Goal: Task Accomplishment & Management: Use online tool/utility

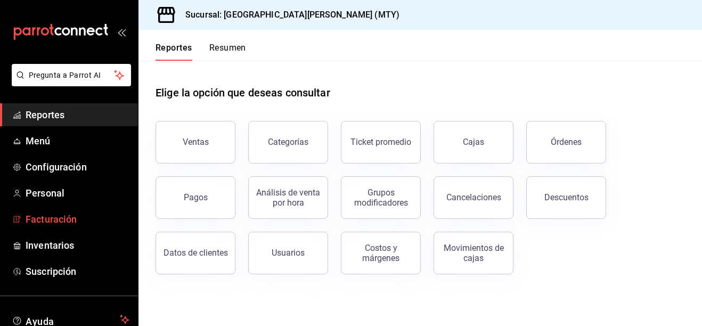
click at [62, 218] on span "Facturación" at bounding box center [78, 219] width 104 height 14
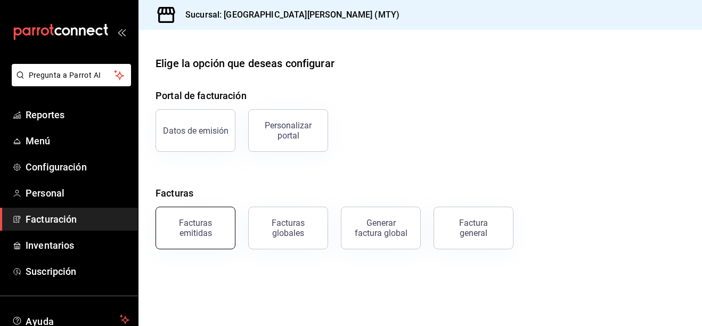
click at [190, 233] on div "Facturas emitidas" at bounding box center [195, 228] width 66 height 20
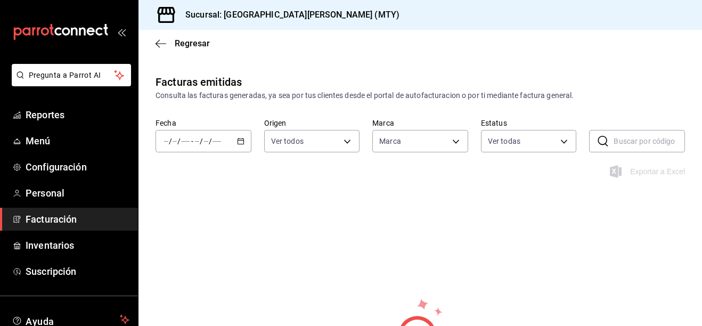
type input "993182a7-2c84-4ec8-9ef4-4438dae30c02"
click at [243, 140] on div "/ / - / /" at bounding box center [204, 141] width 96 height 22
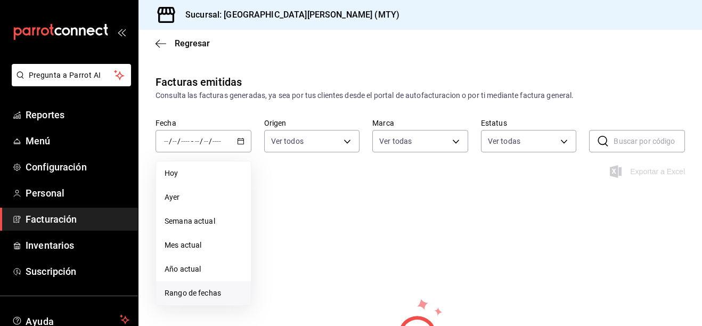
click at [199, 291] on span "Rango de fechas" at bounding box center [204, 293] width 78 height 11
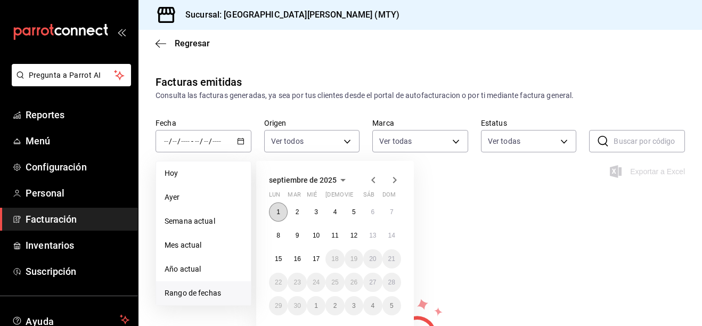
click at [284, 207] on button "1" at bounding box center [278, 211] width 19 height 19
click at [314, 214] on button "3" at bounding box center [316, 211] width 19 height 19
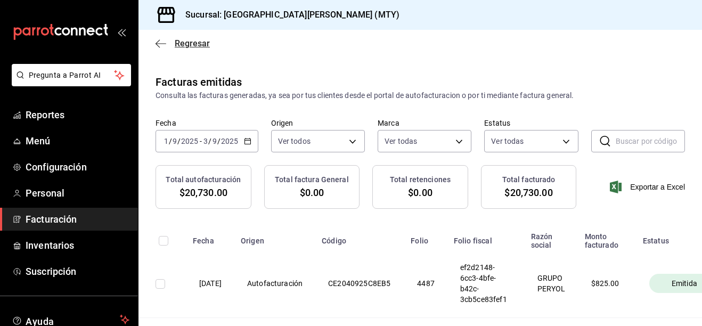
click at [164, 44] on icon "button" at bounding box center [161, 44] width 11 height 10
